Goal: Task Accomplishment & Management: Manage account settings

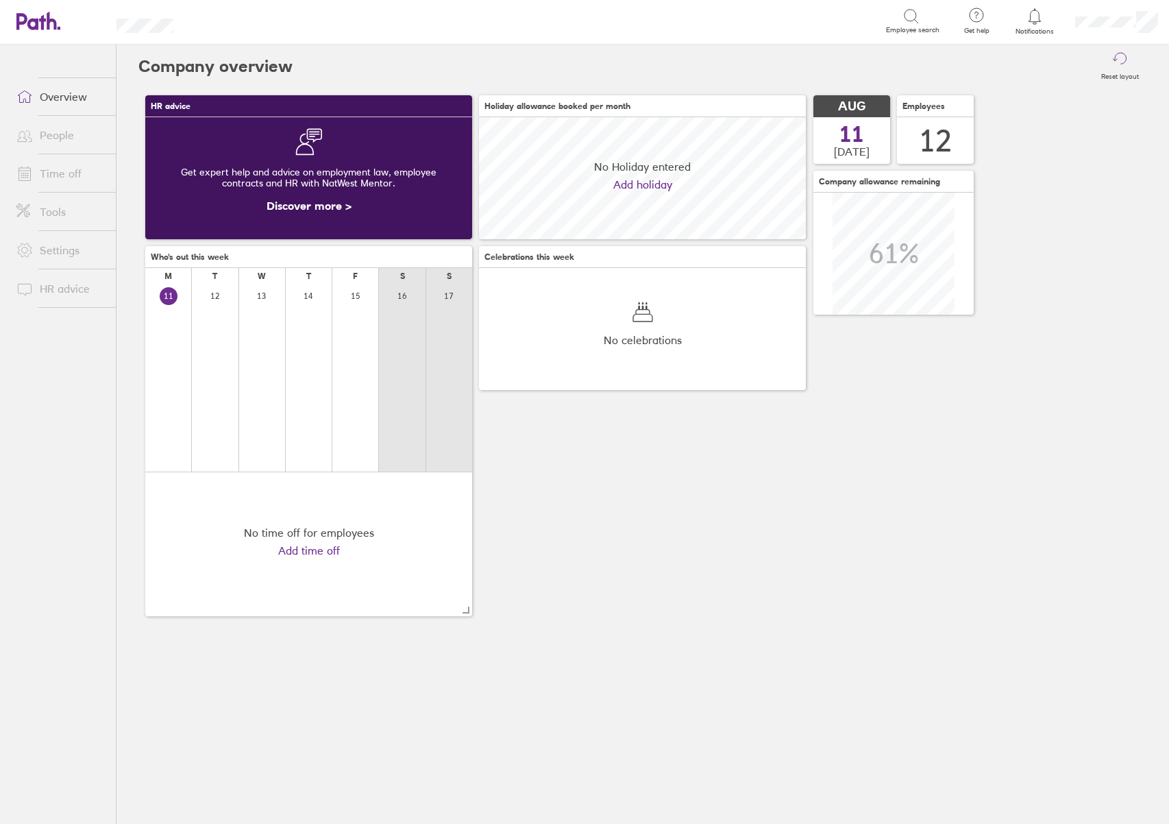
scroll to position [122, 327]
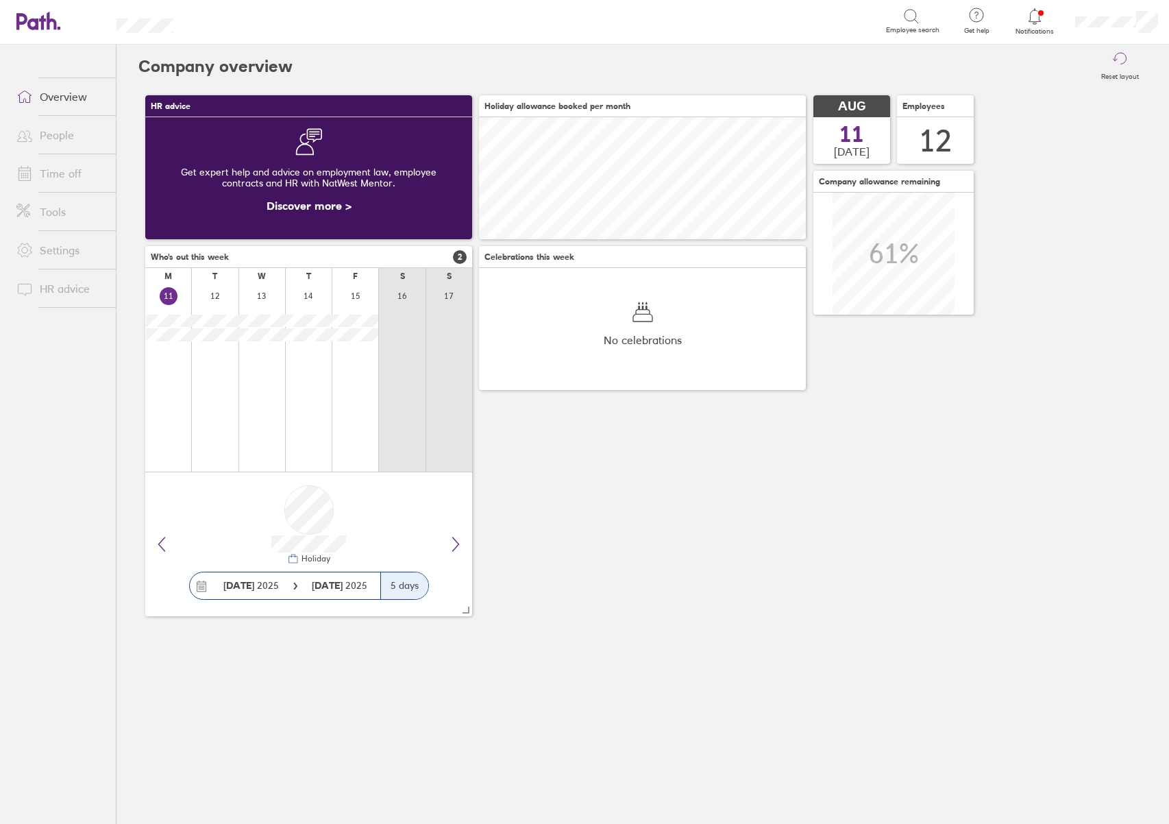
click at [1034, 16] on icon at bounding box center [1035, 16] width 16 height 16
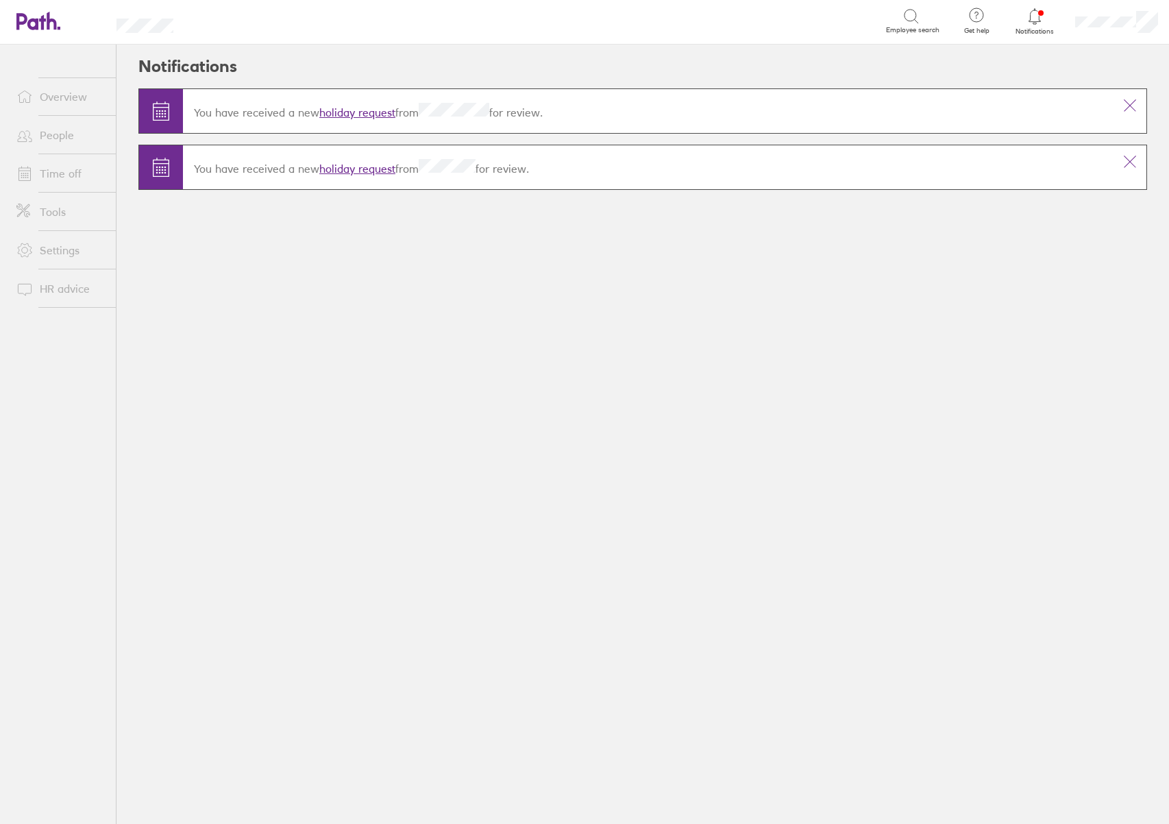
click at [379, 112] on link "holiday request" at bounding box center [357, 113] width 76 height 14
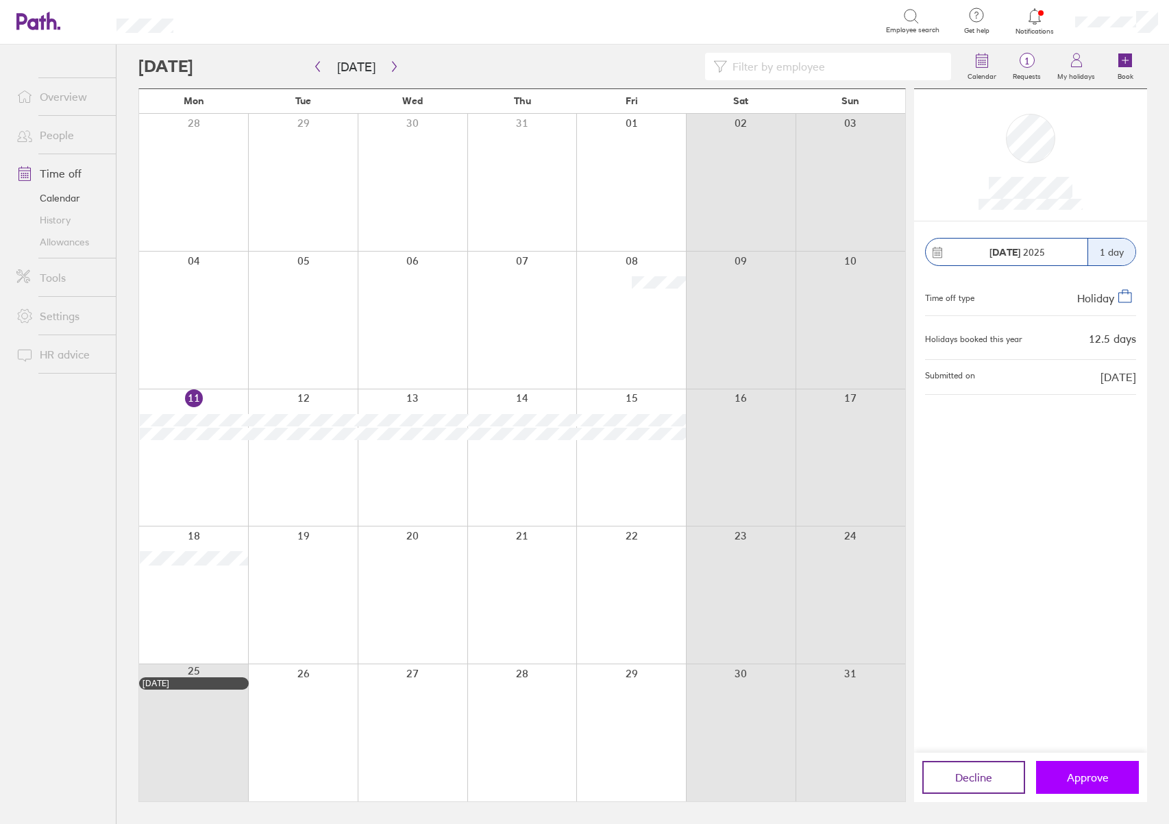
click at [1093, 783] on span "Approve" at bounding box center [1088, 777] width 42 height 12
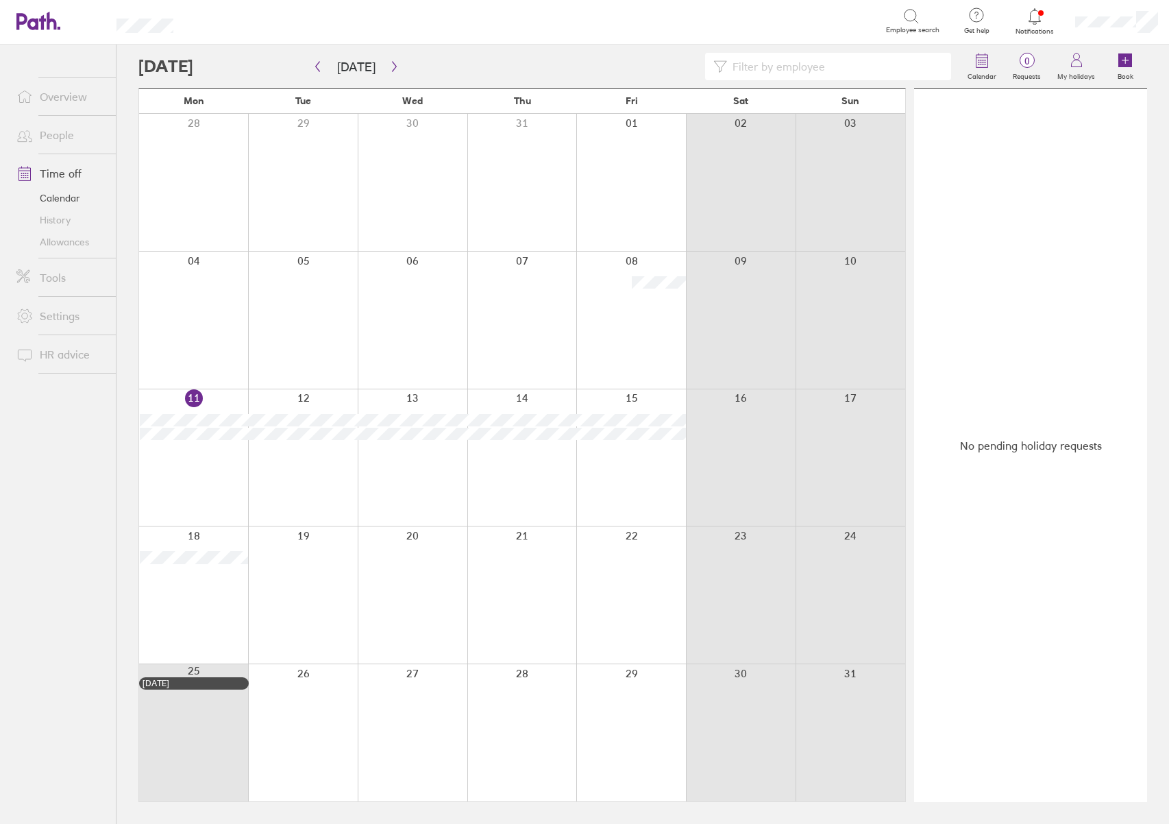
click at [1039, 23] on icon at bounding box center [1035, 16] width 16 height 16
